Goal: Task Accomplishment & Management: Use online tool/utility

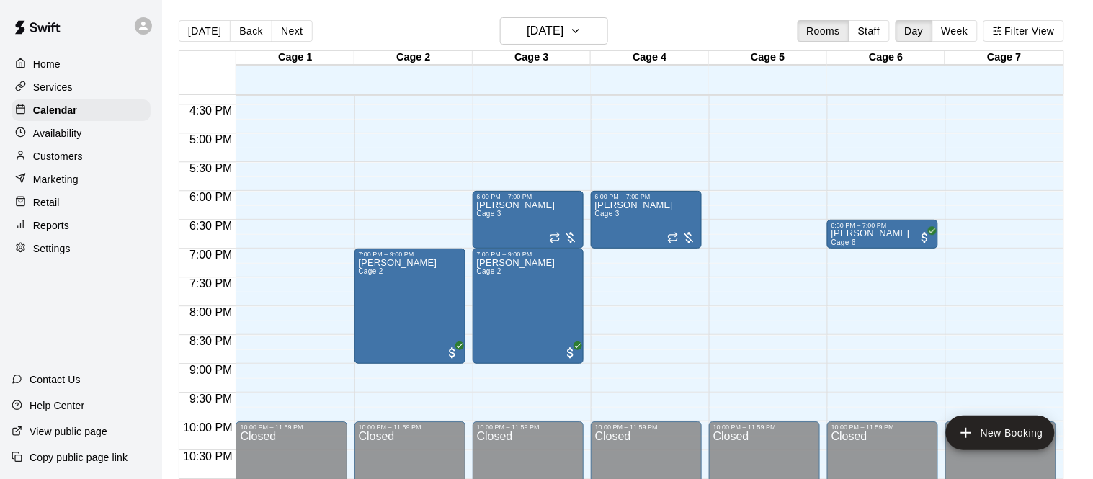
scroll to position [945, 0]
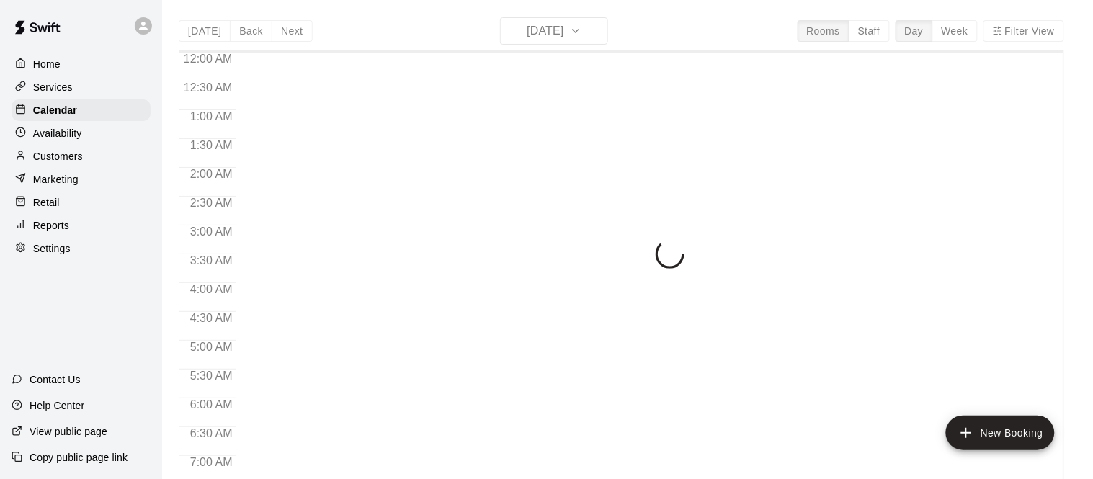
scroll to position [792, 0]
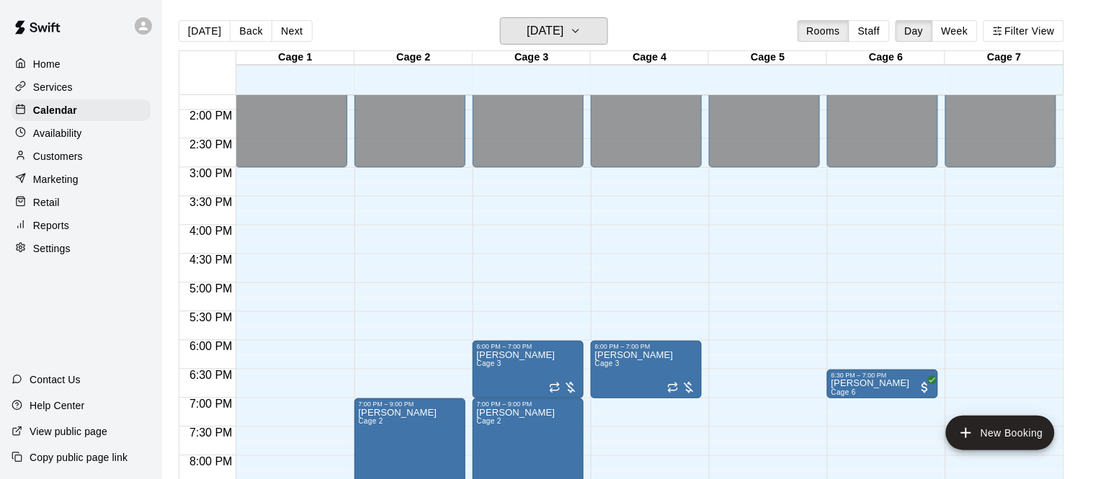
click at [587, 39] on button "[DATE]" at bounding box center [554, 30] width 108 height 27
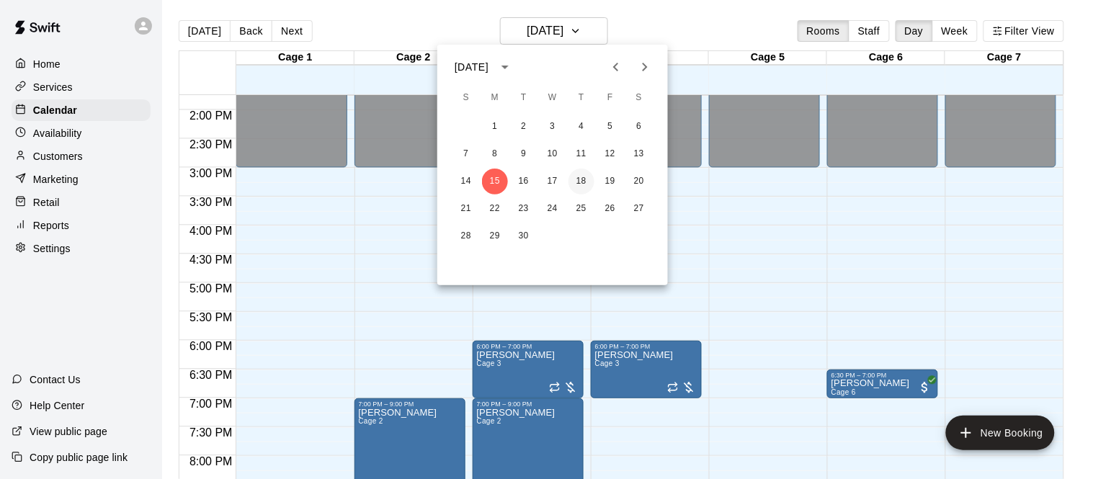
click at [586, 184] on button "18" at bounding box center [581, 182] width 26 height 26
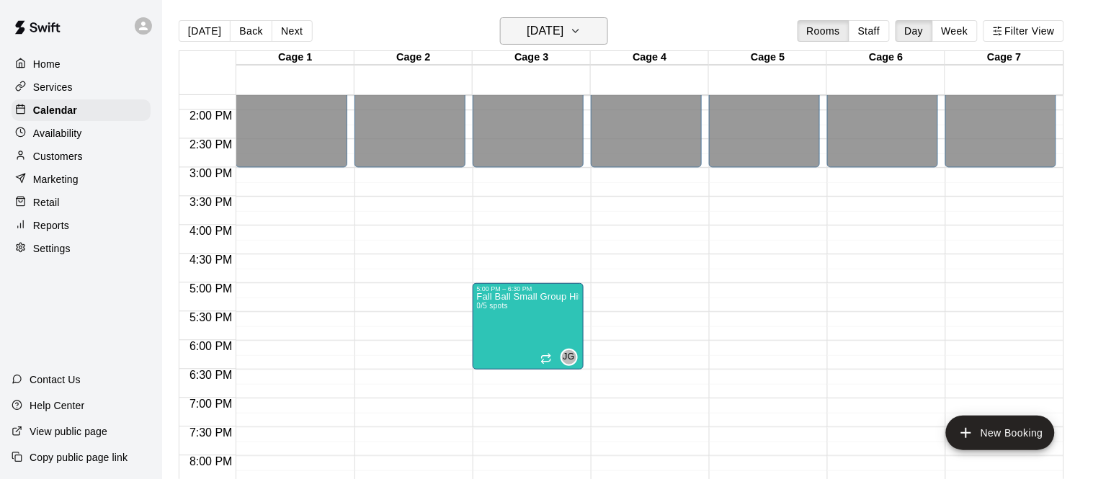
click at [563, 26] on h6 "[DATE]" at bounding box center [545, 31] width 37 height 20
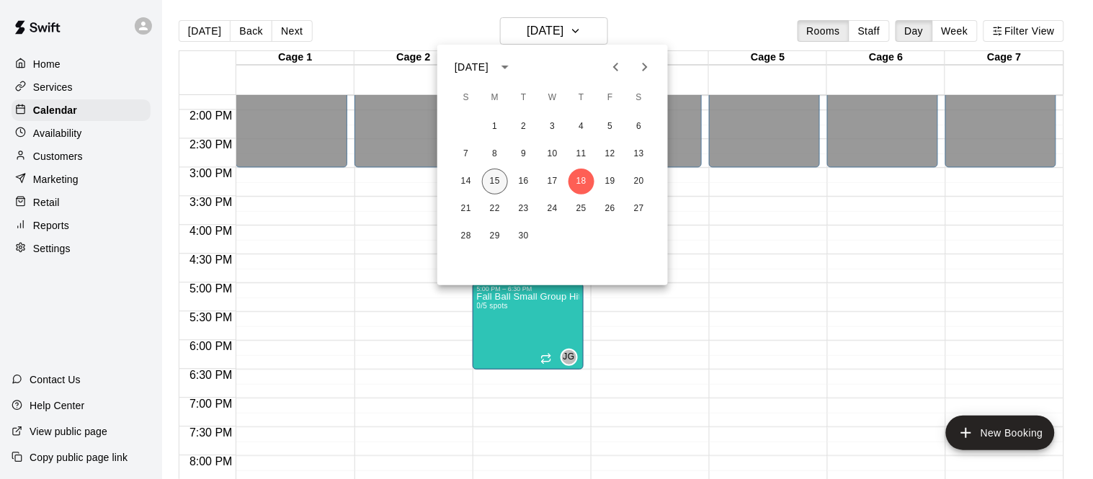
click at [497, 175] on button "15" at bounding box center [495, 182] width 26 height 26
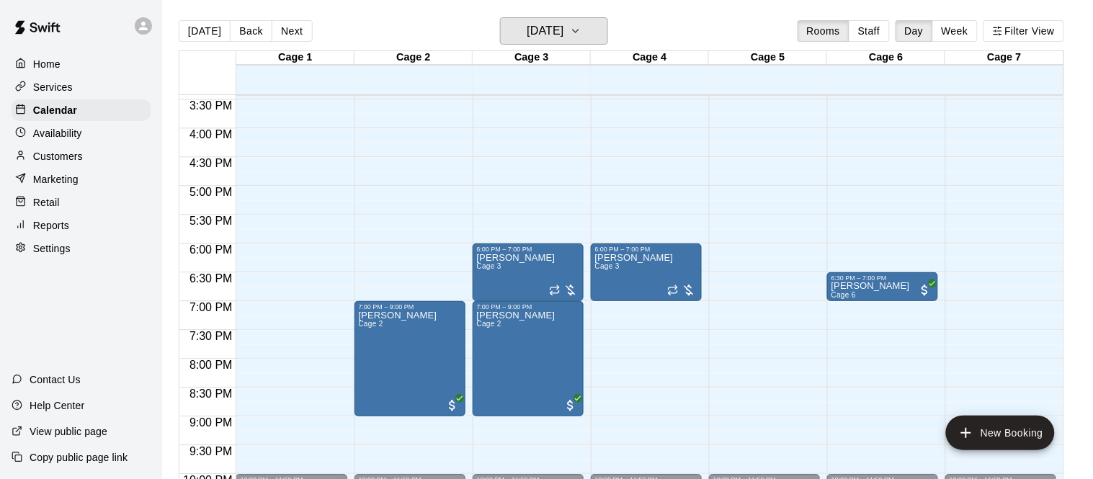
scroll to position [894, 0]
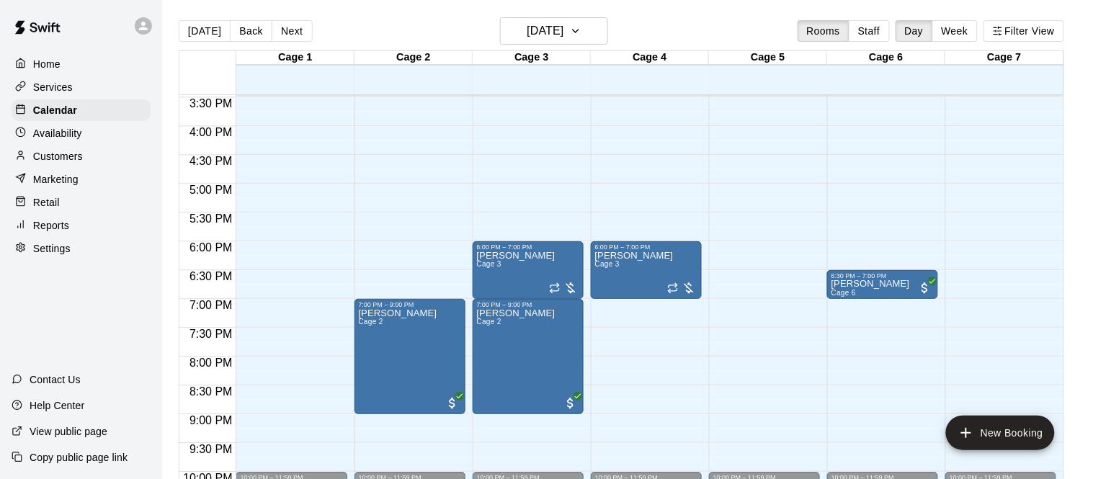
scroll to position [891, 0]
